Goal: Complete application form

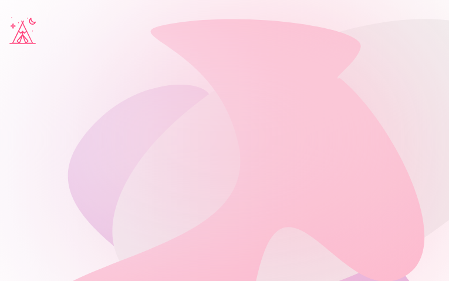
type input "********"
type input "*********"
type input "**********"
